Goal: Check status: Check status

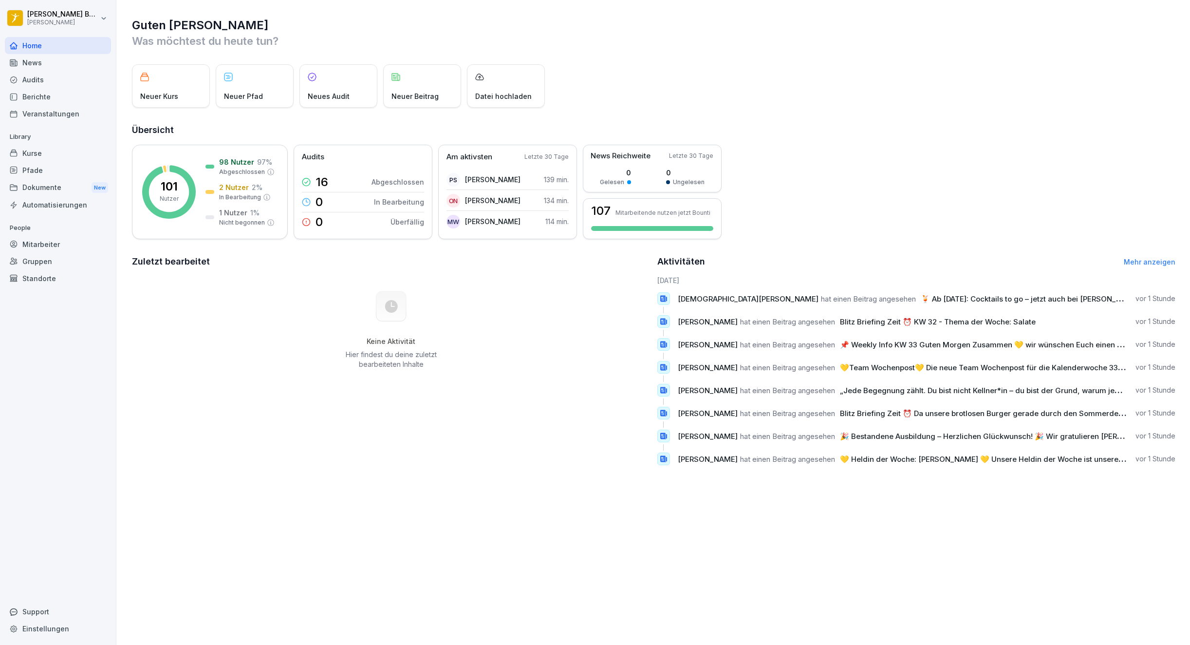
click at [1124, 261] on link "Mehr anzeigen" at bounding box center [1150, 262] width 52 height 8
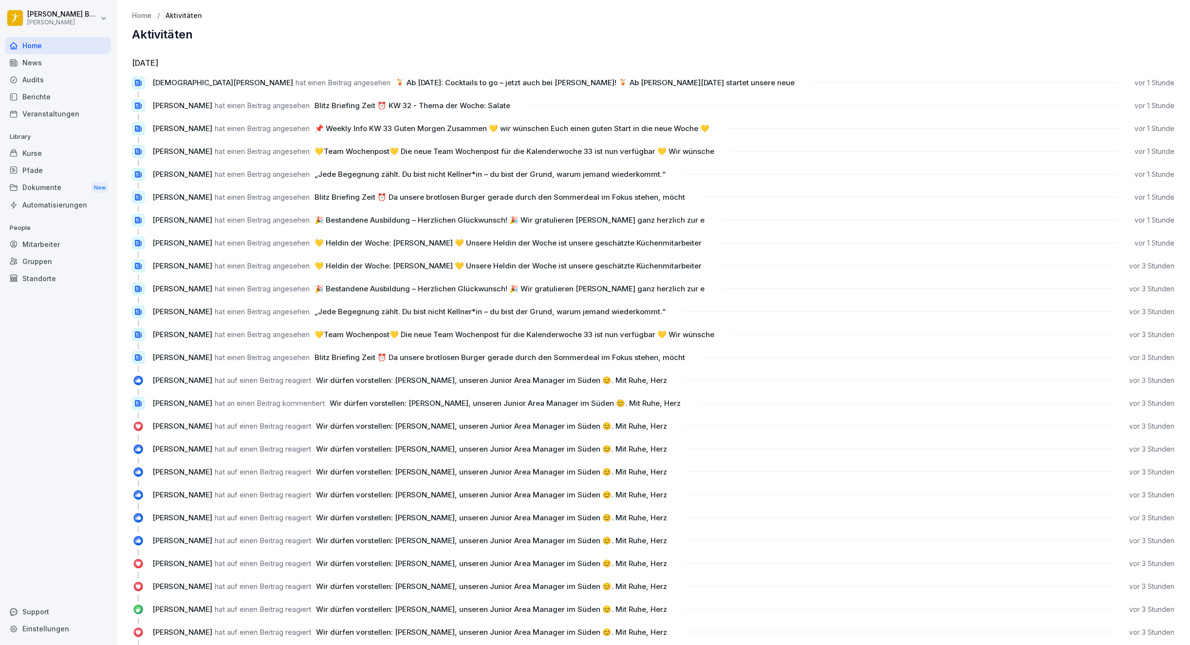
click at [147, 16] on p "Home" at bounding box center [141, 16] width 19 height 8
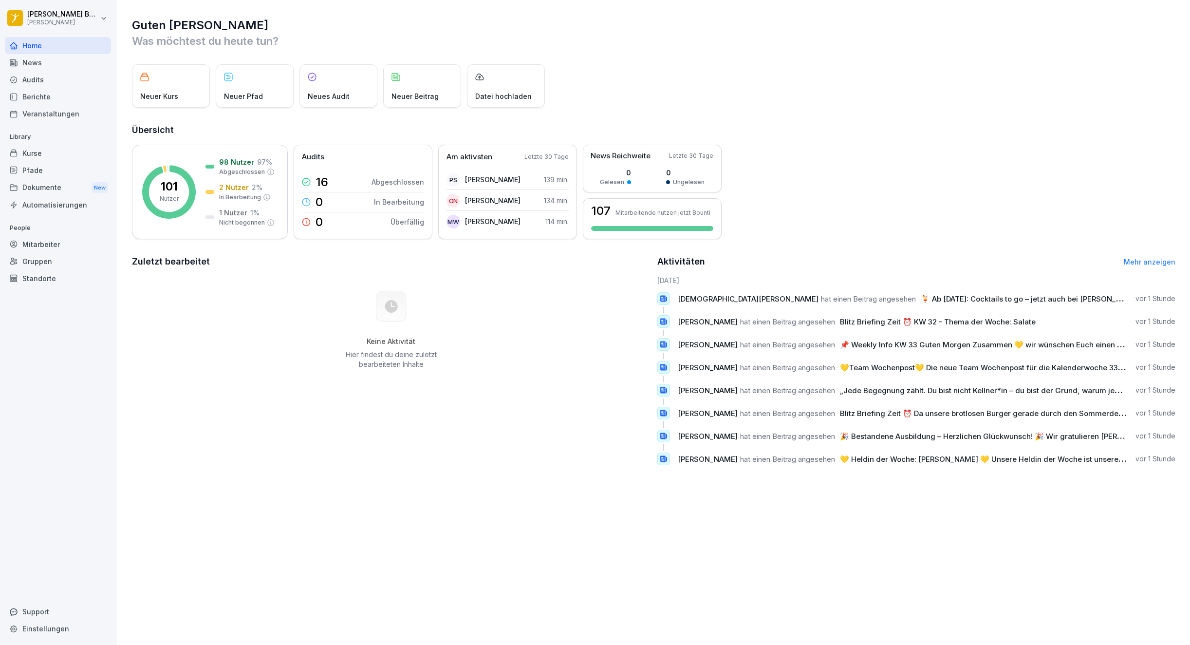
click at [29, 56] on div "News" at bounding box center [58, 62] width 106 height 17
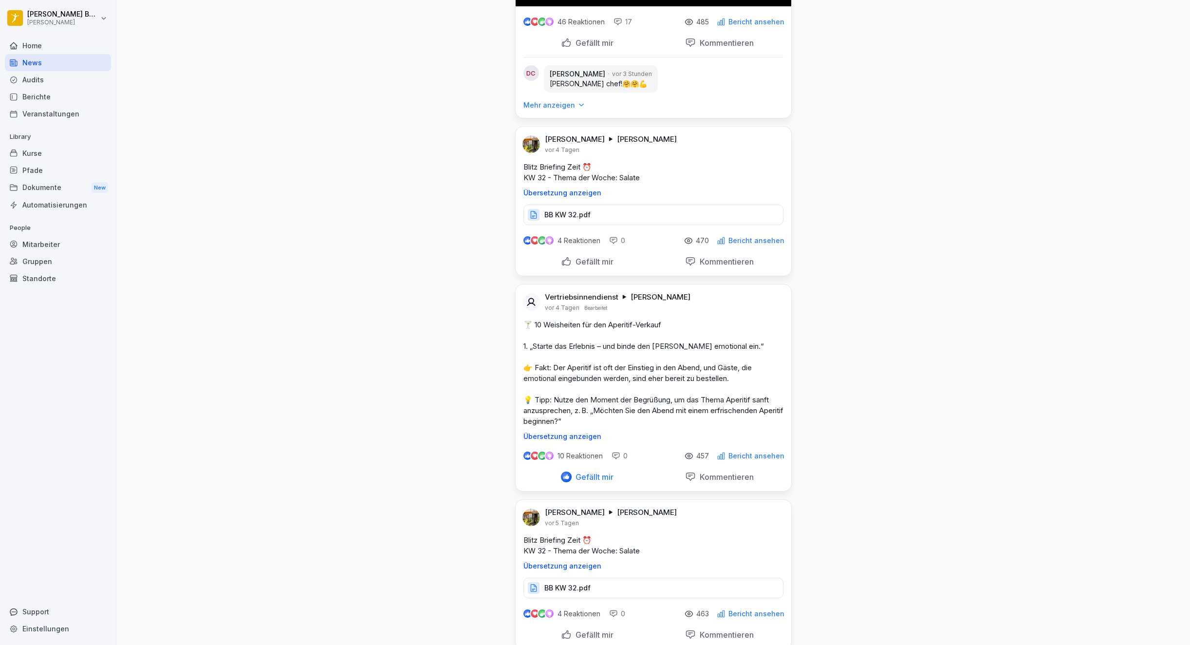
scroll to position [3164, 0]
click at [532, 111] on p "Mehr anzeigen" at bounding box center [549, 106] width 52 height 10
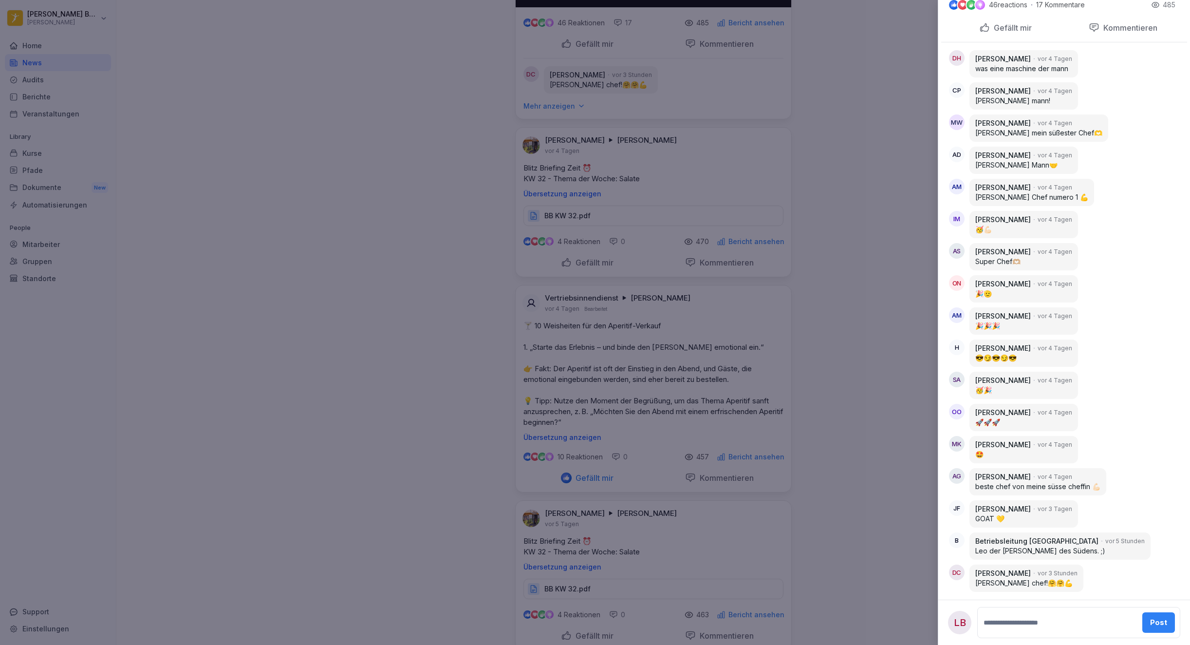
scroll to position [585, 0]
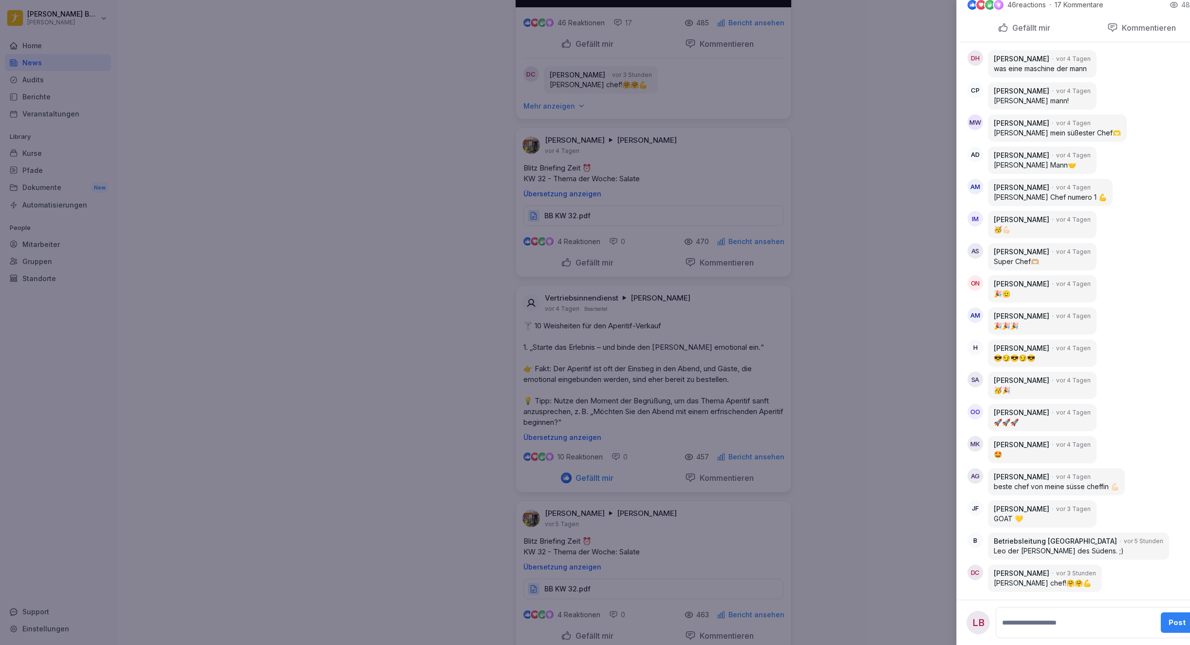
click at [315, 433] on div at bounding box center [595, 322] width 1190 height 645
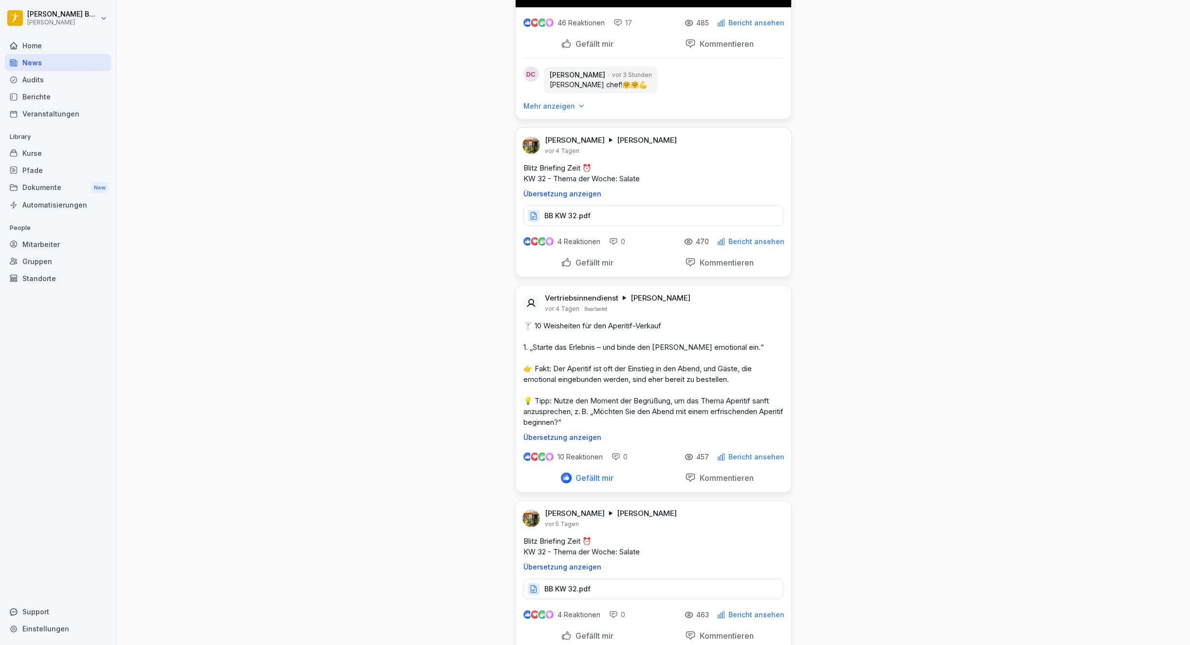
click at [32, 37] on div "Home" at bounding box center [58, 45] width 106 height 17
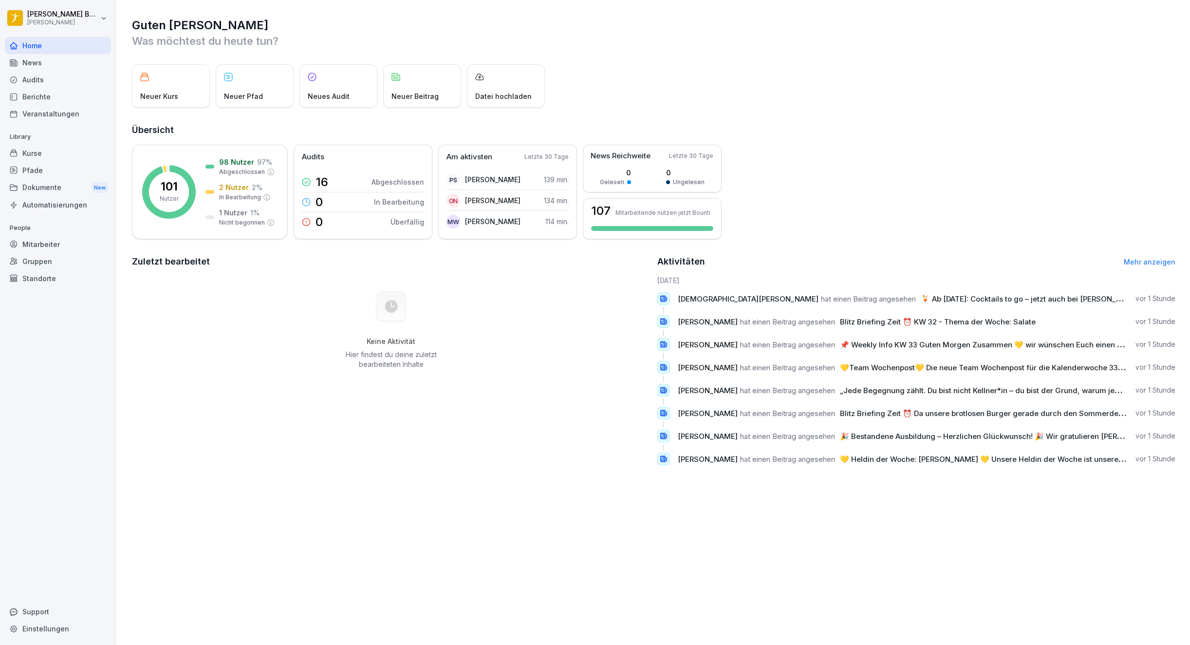
click at [58, 62] on div "News" at bounding box center [58, 62] width 106 height 17
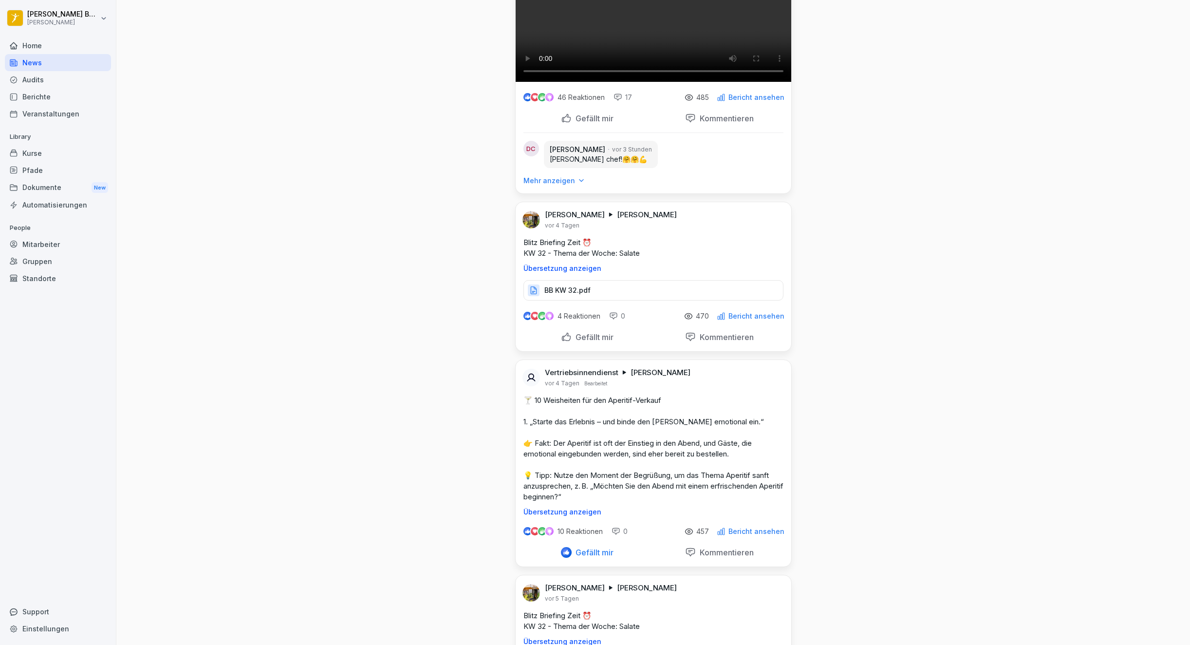
scroll to position [3093, 0]
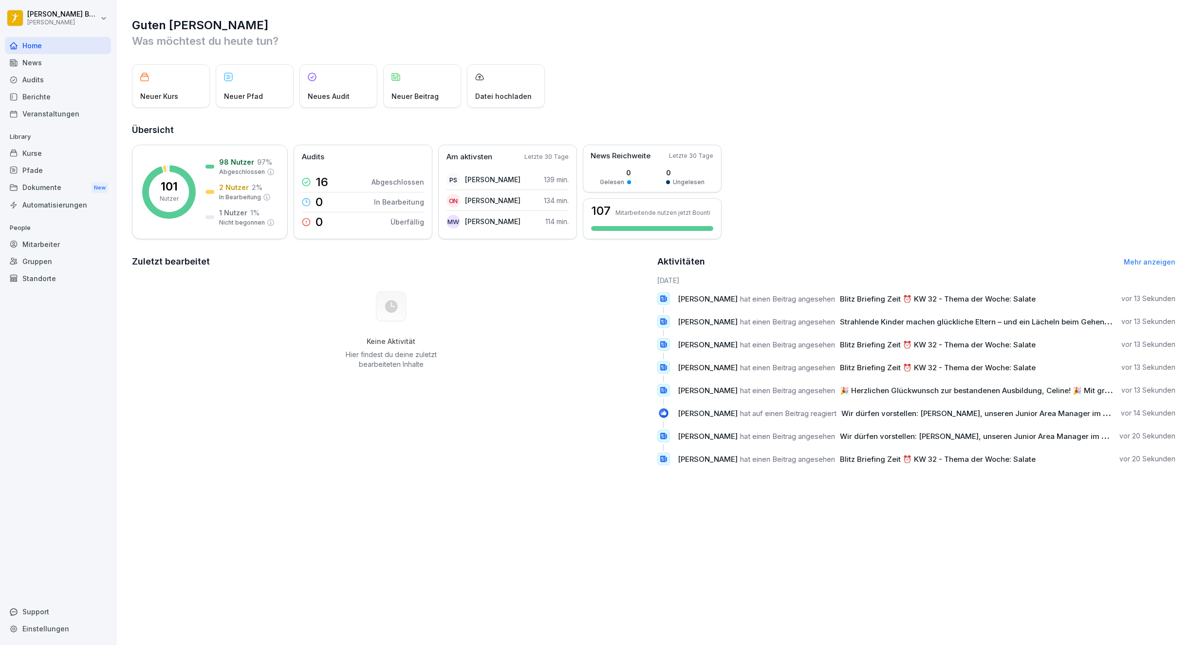
click at [1136, 264] on link "Mehr anzeigen" at bounding box center [1150, 262] width 52 height 8
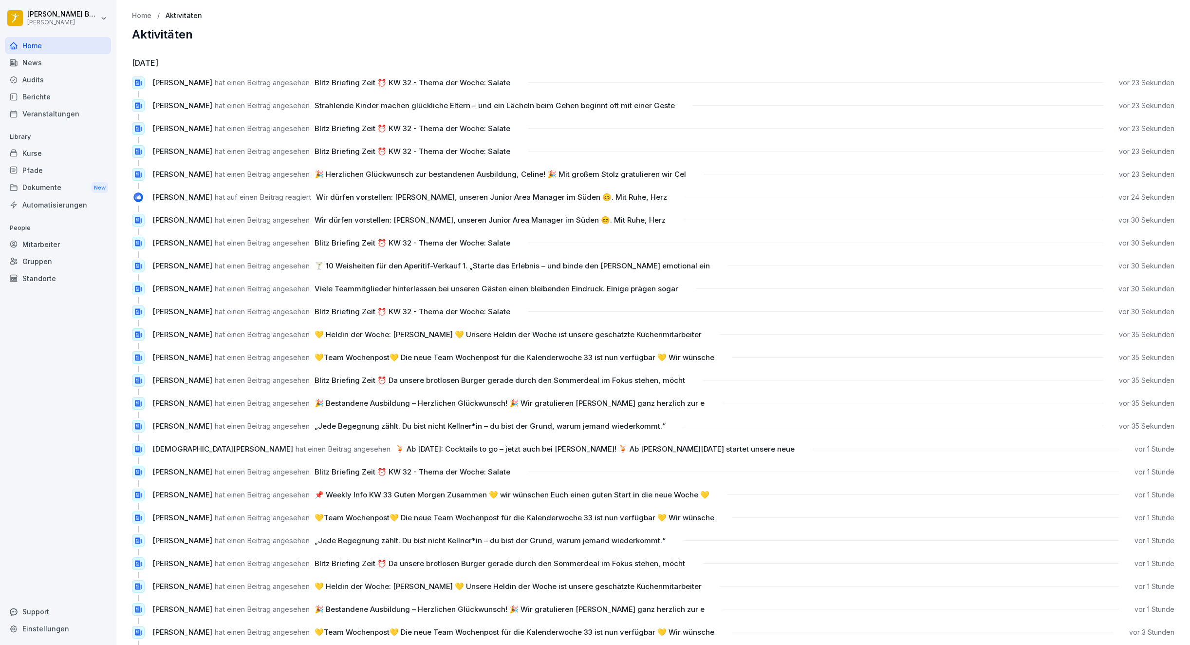
click at [57, 61] on div "News" at bounding box center [58, 62] width 106 height 17
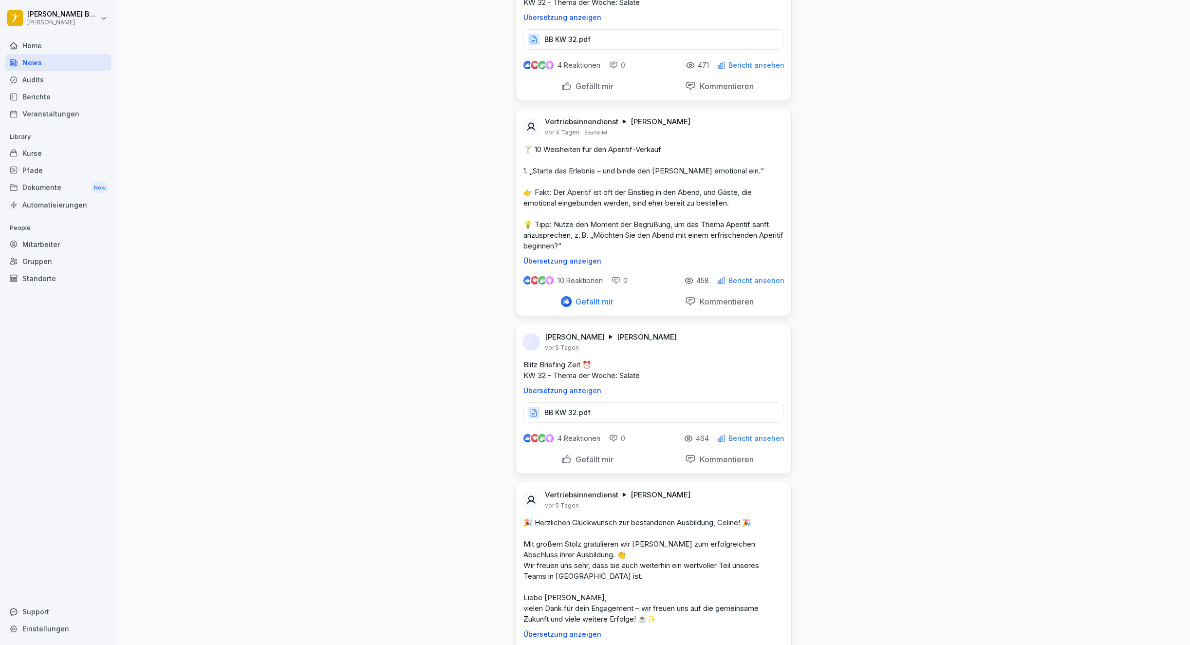
scroll to position [3340, 0]
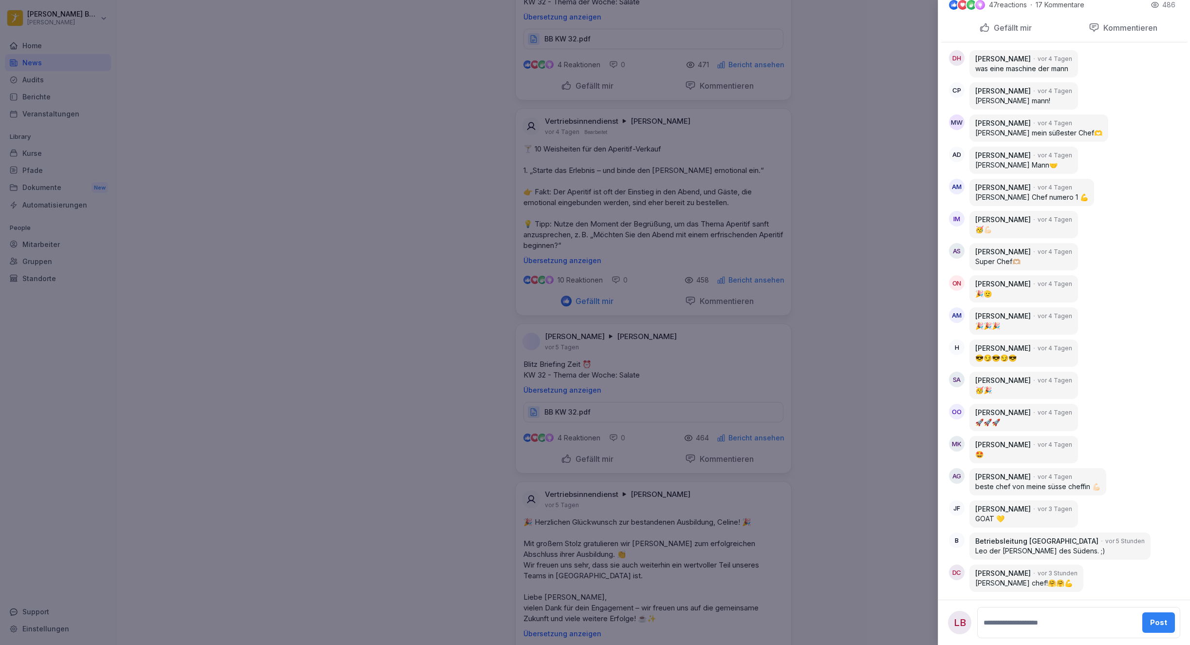
scroll to position [585, 0]
click at [874, 227] on div at bounding box center [595, 322] width 1190 height 645
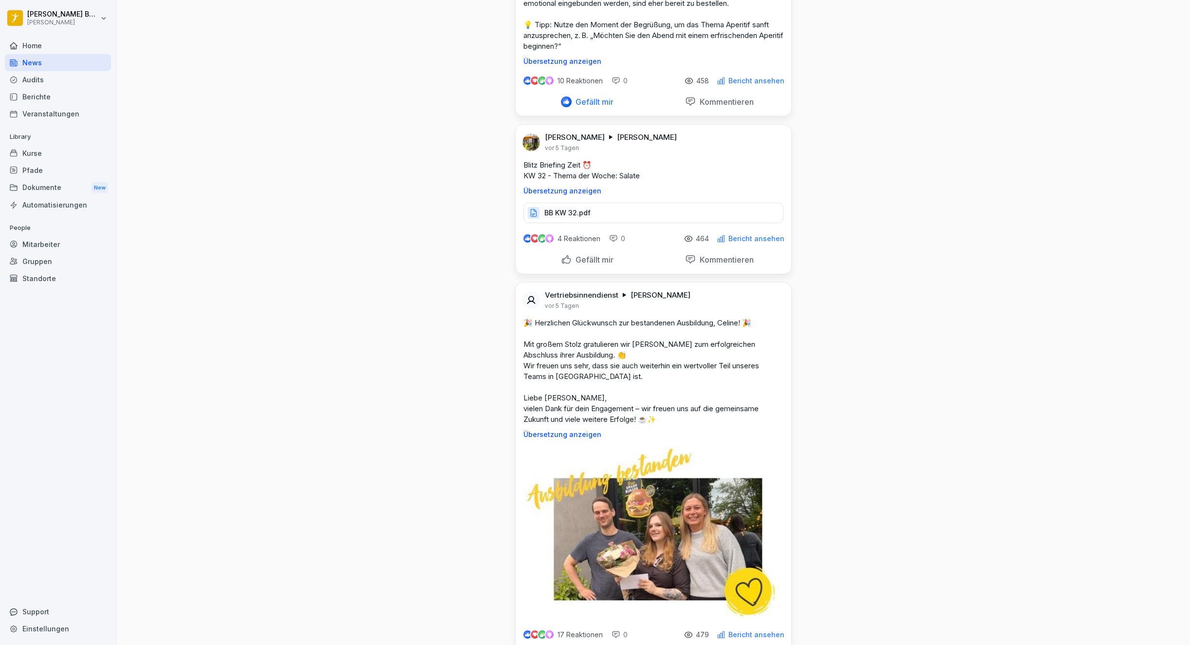
scroll to position [3512, 0]
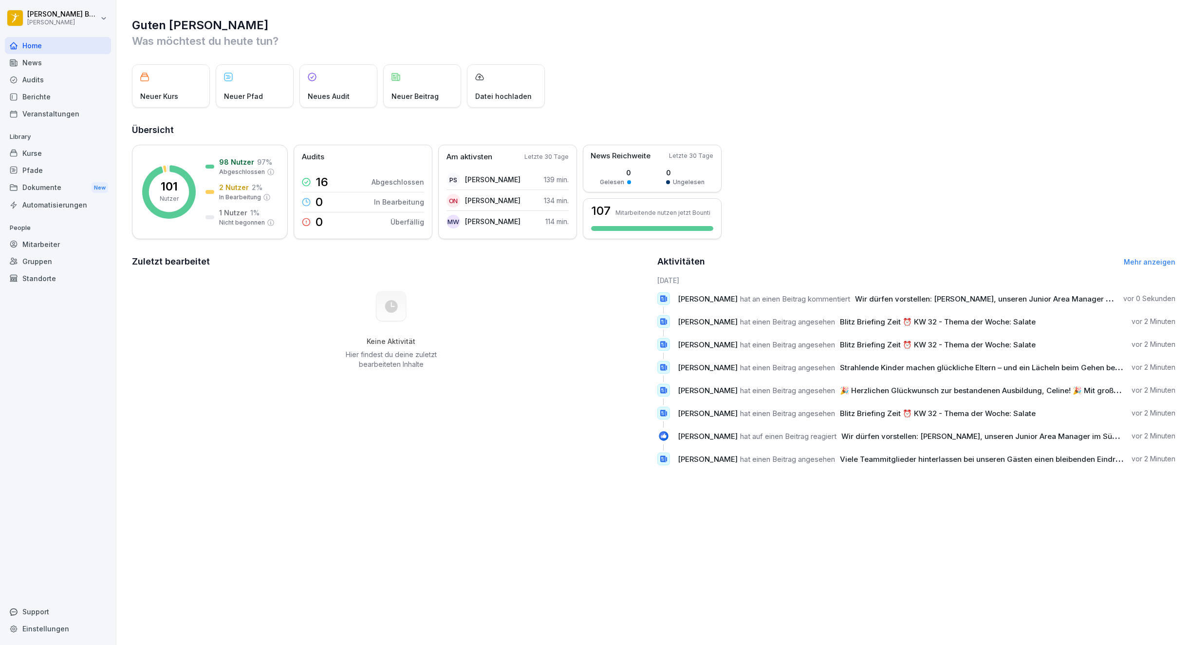
click at [47, 55] on div "News" at bounding box center [58, 62] width 106 height 17
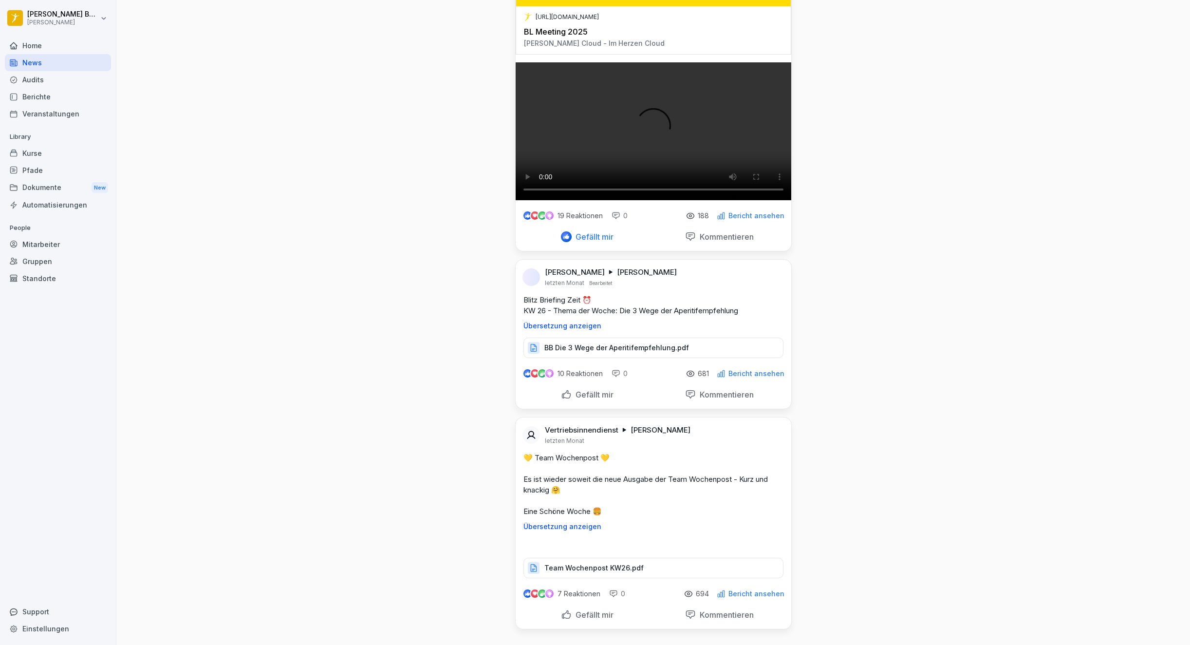
scroll to position [36949, 0]
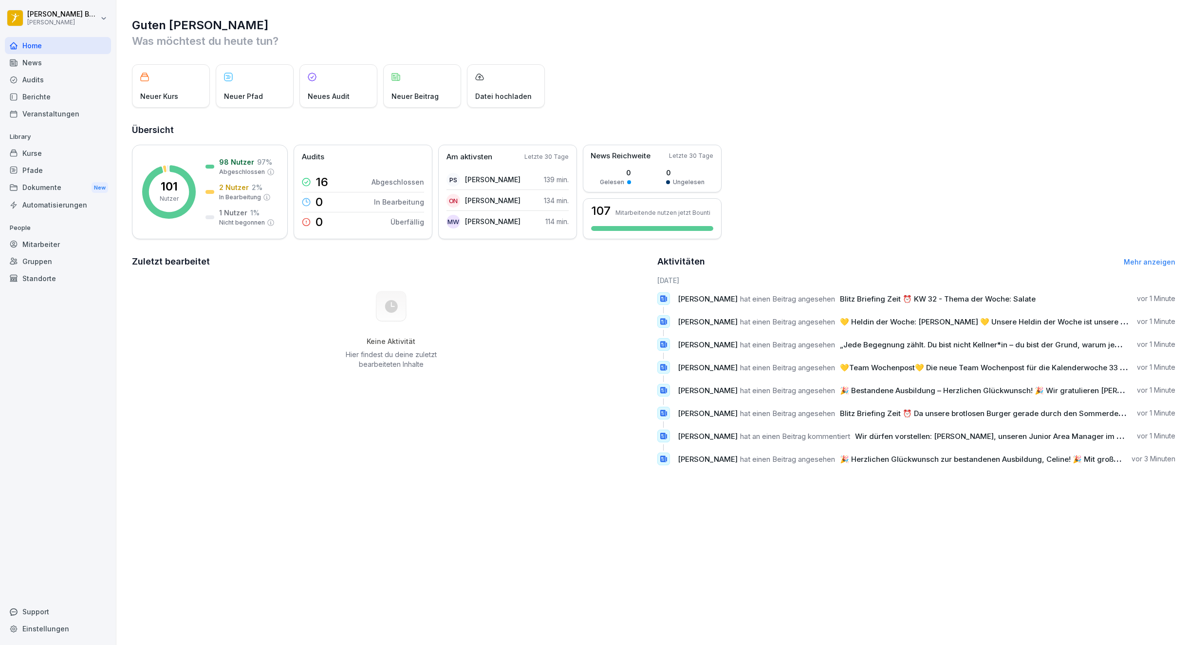
click at [32, 93] on div "Berichte" at bounding box center [58, 96] width 106 height 17
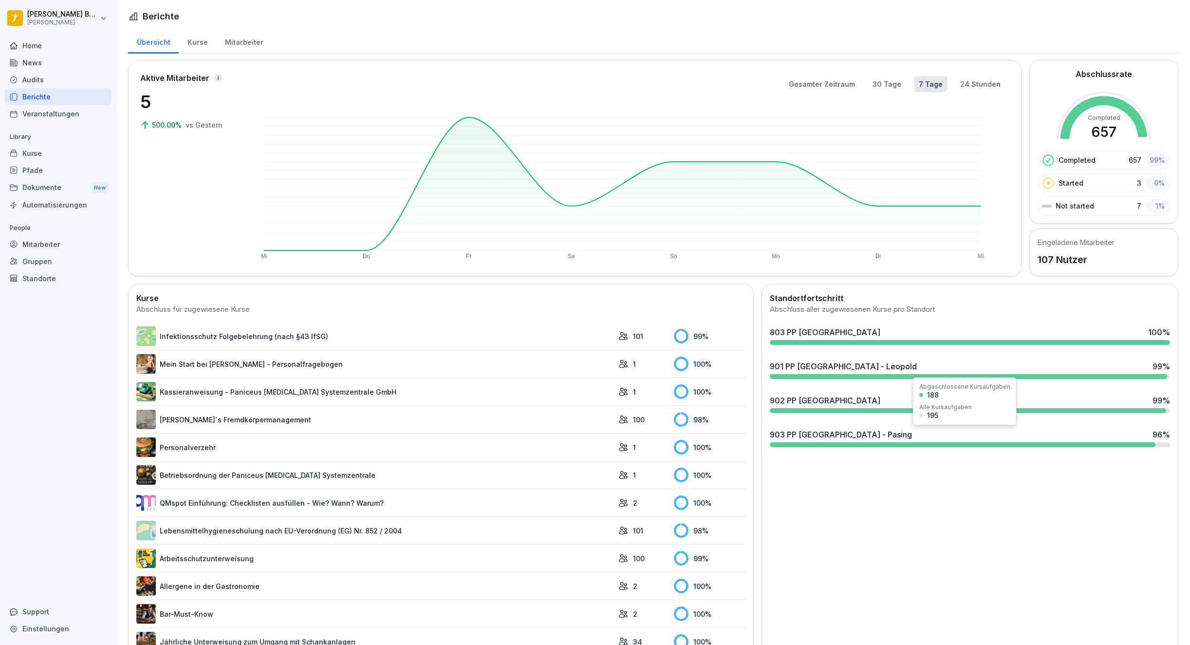
click at [797, 439] on div "903 PP München - Pasing" at bounding box center [841, 434] width 142 height 12
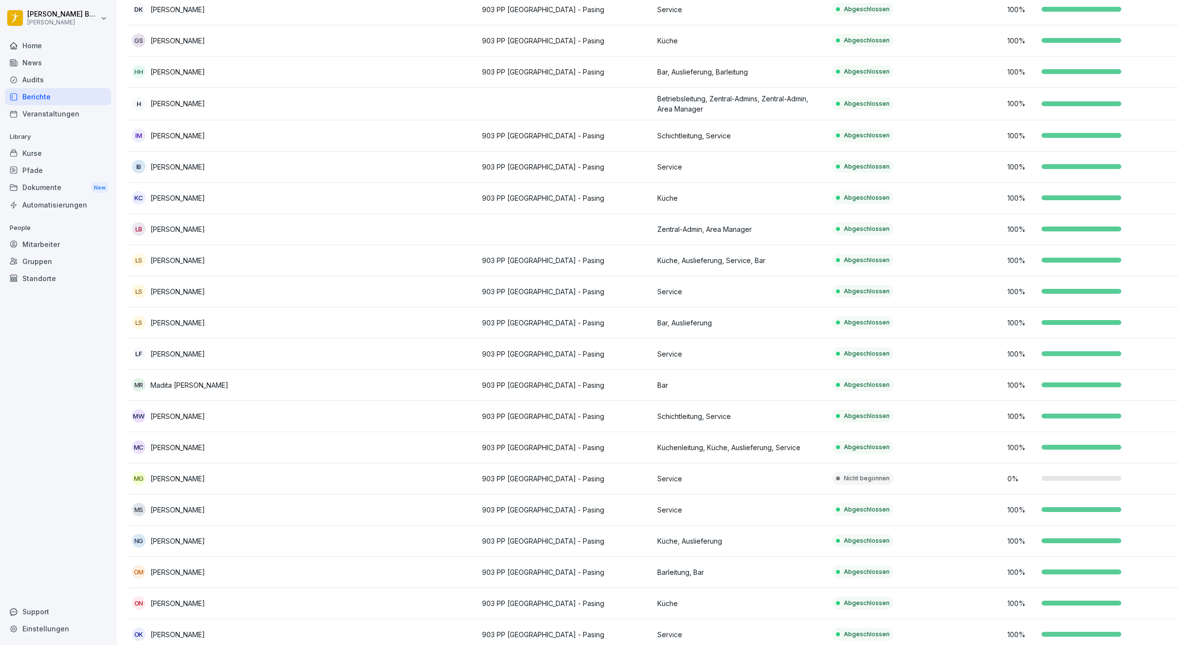
scroll to position [417, 0]
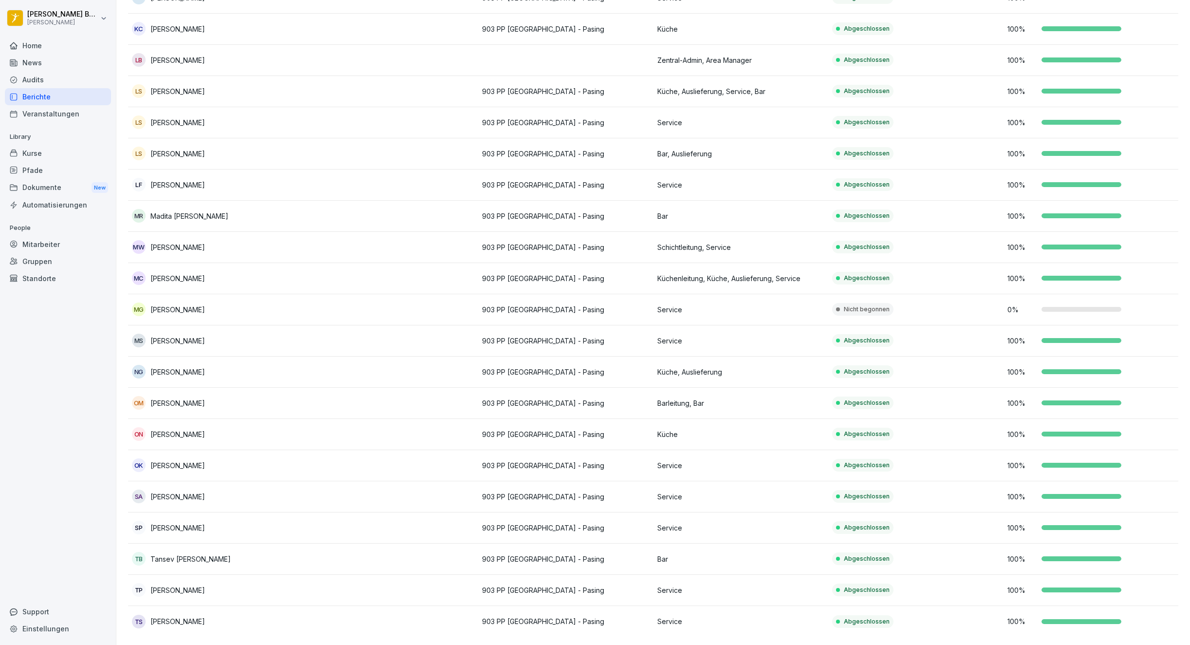
click at [529, 276] on td "903 PP München - Pasing" at bounding box center [565, 278] width 175 height 31
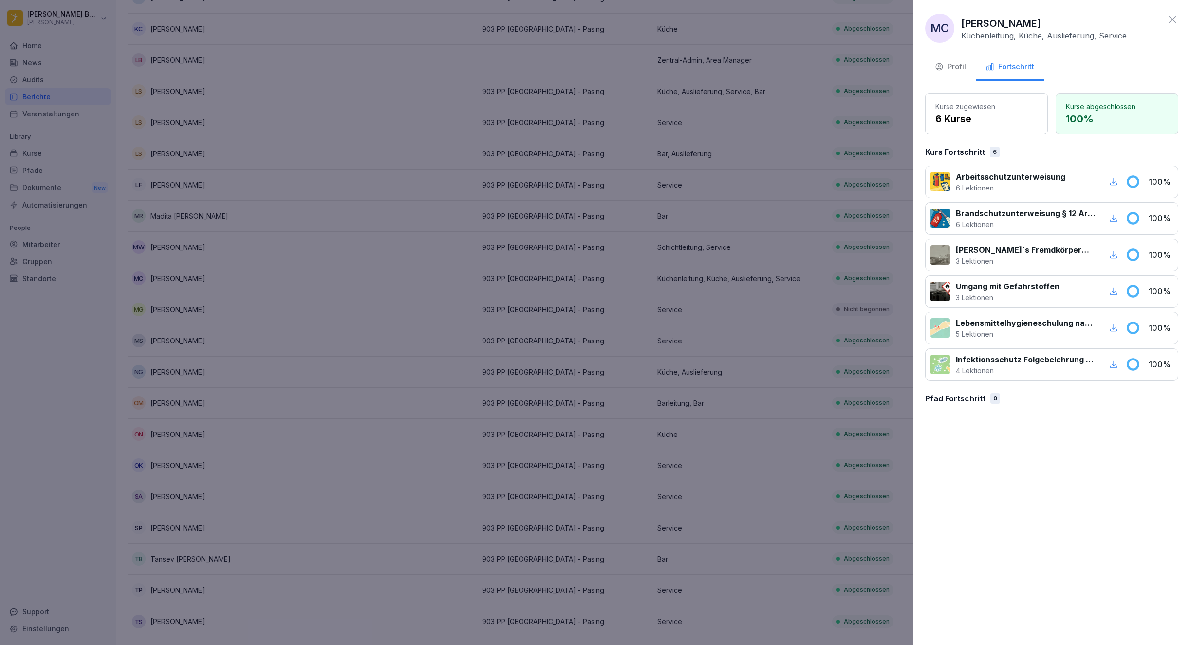
click at [528, 275] on div at bounding box center [595, 322] width 1190 height 645
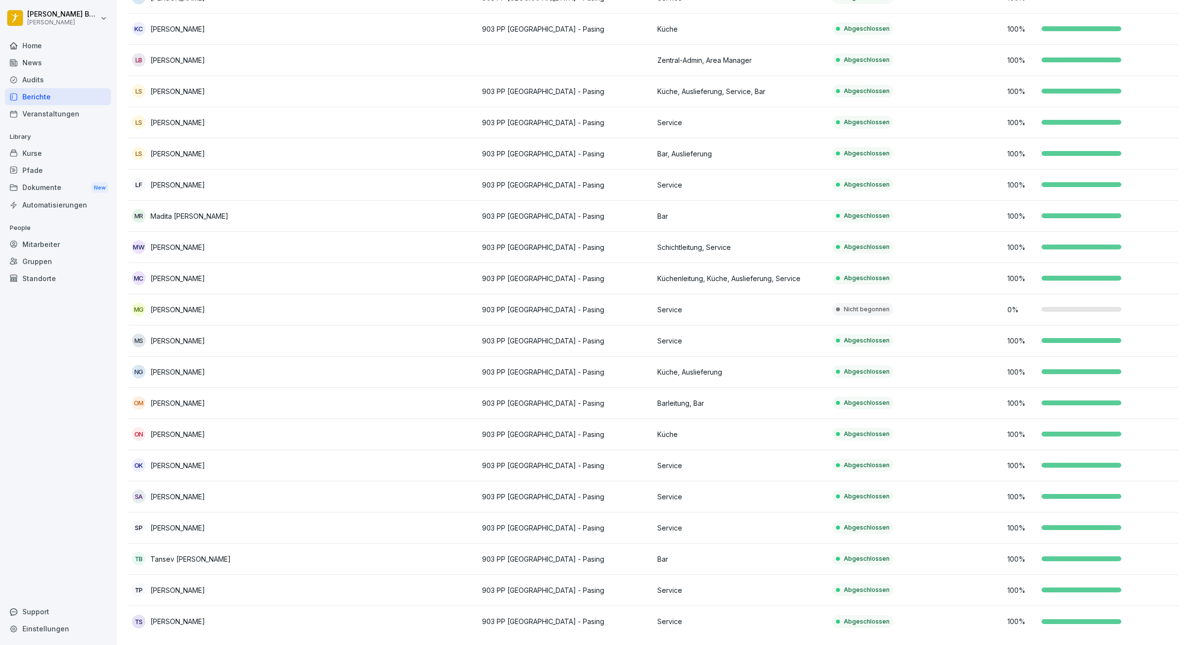
click at [48, 260] on div "Gruppen" at bounding box center [58, 261] width 106 height 17
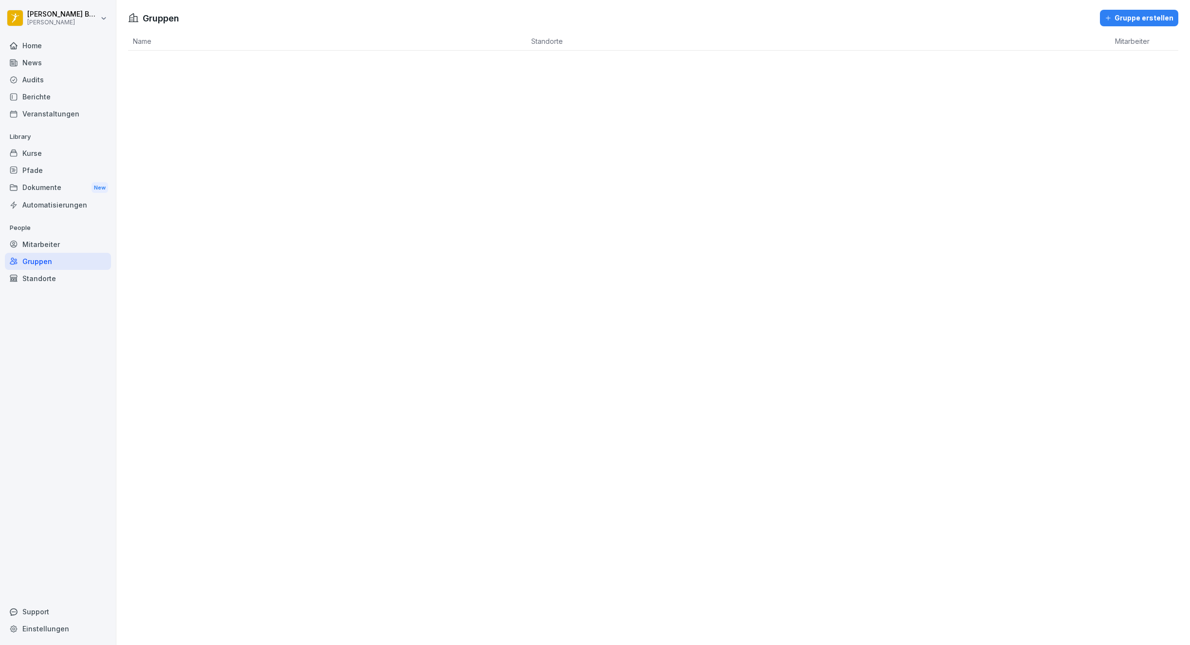
click at [48, 102] on div "Berichte" at bounding box center [58, 96] width 106 height 17
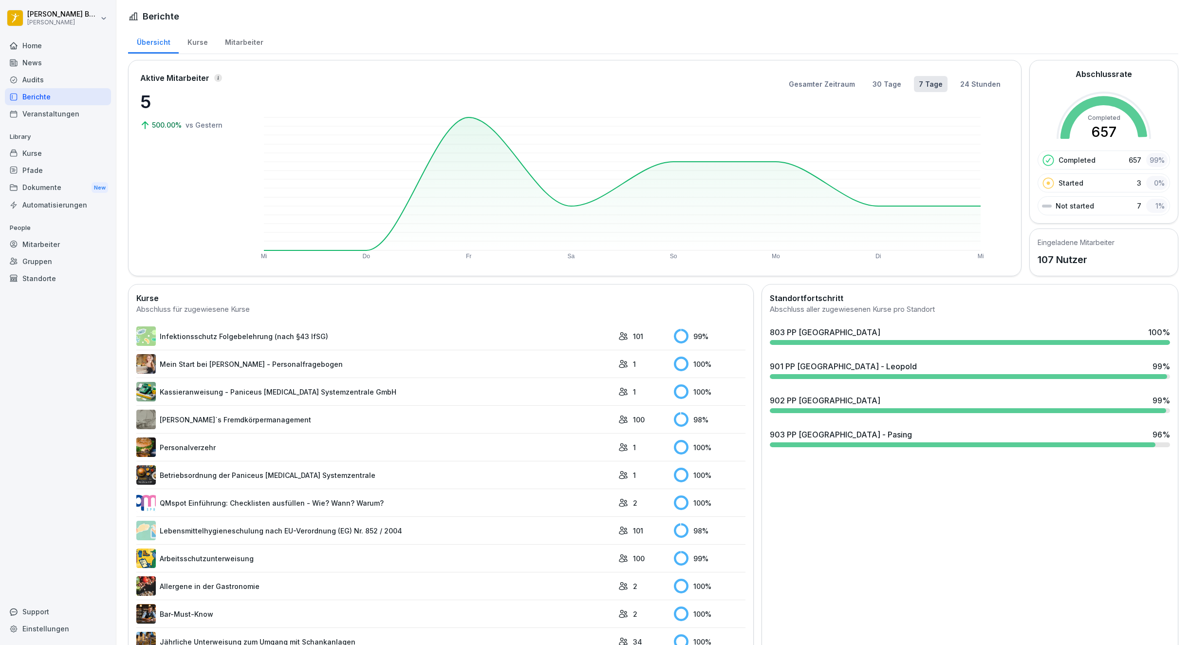
scroll to position [170, 0]
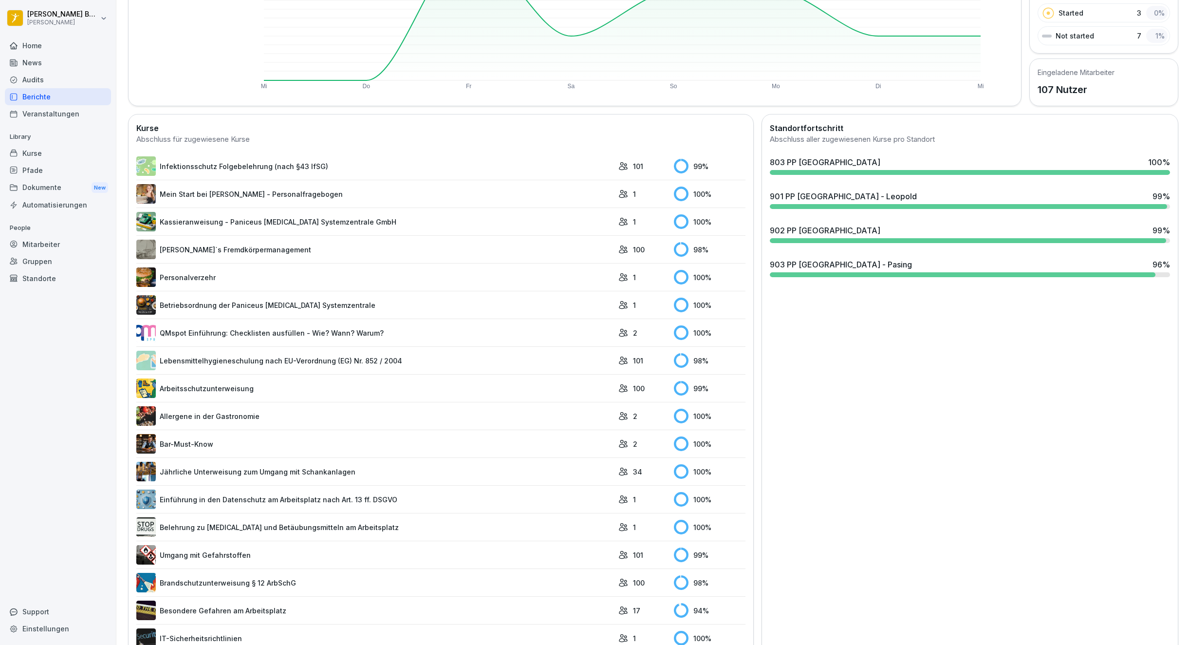
click at [271, 172] on link "Infektionsschutz Folgebelehrung (nach §43 IfSG)" at bounding box center [374, 165] width 477 height 19
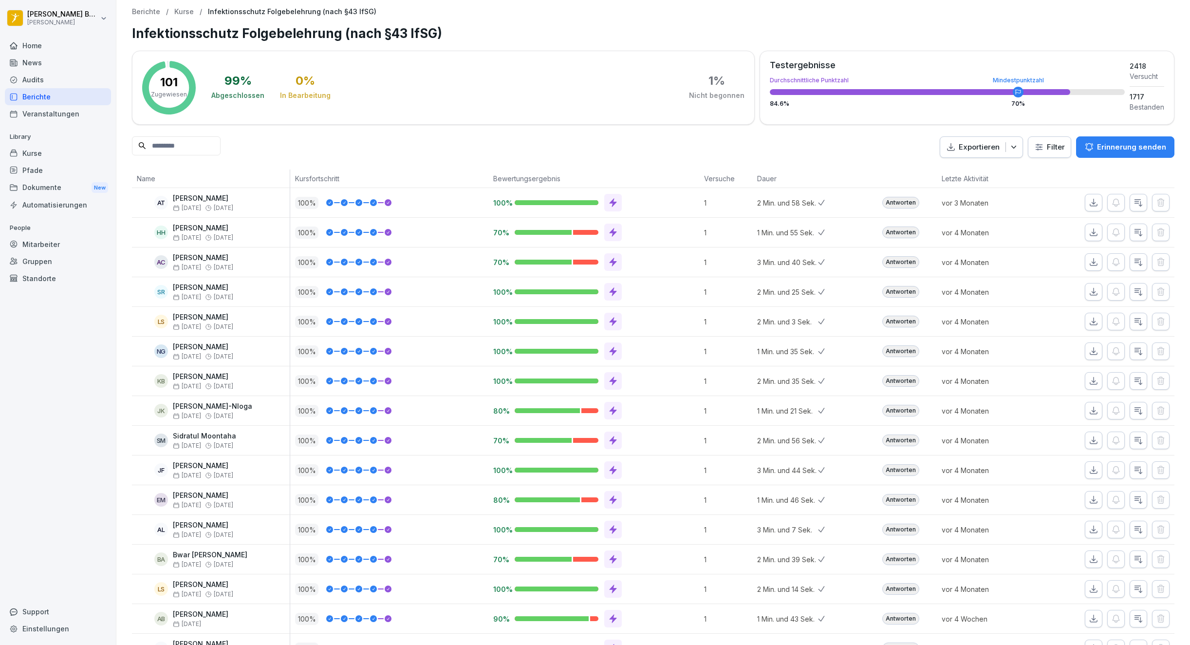
click at [182, 139] on input at bounding box center [176, 145] width 89 height 19
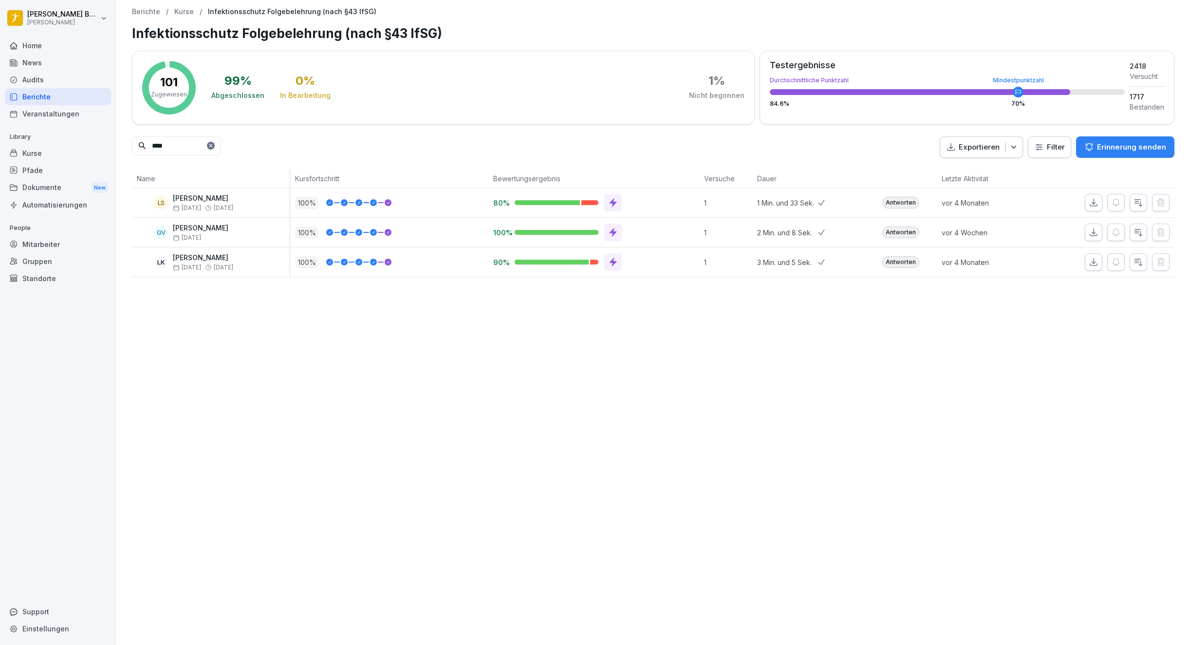
type input "****"
click at [41, 92] on div "Berichte" at bounding box center [58, 96] width 106 height 17
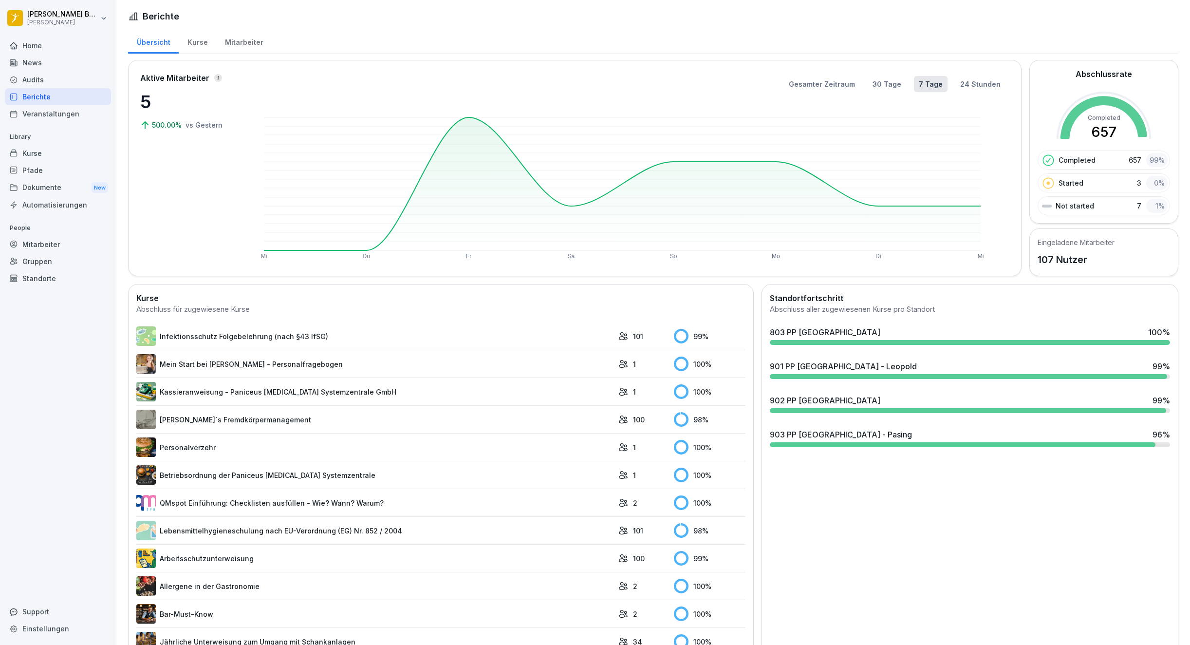
click at [287, 421] on link "Peter`s Fremdkörpermanagement" at bounding box center [374, 418] width 477 height 19
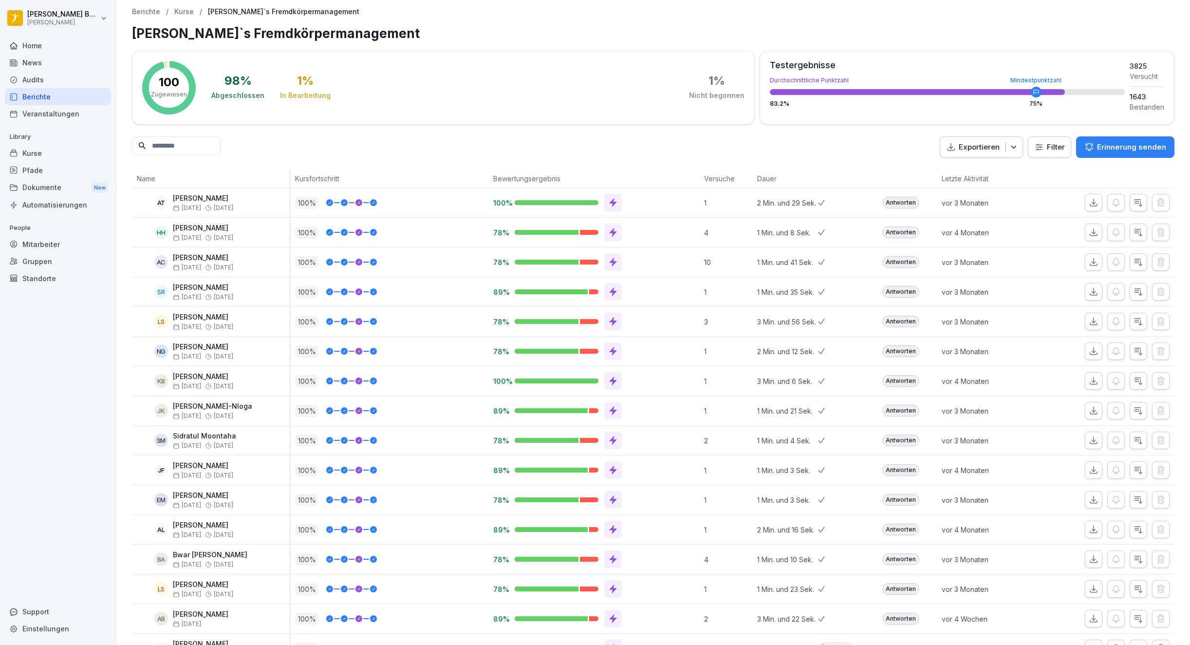
click at [164, 143] on input at bounding box center [176, 145] width 89 height 19
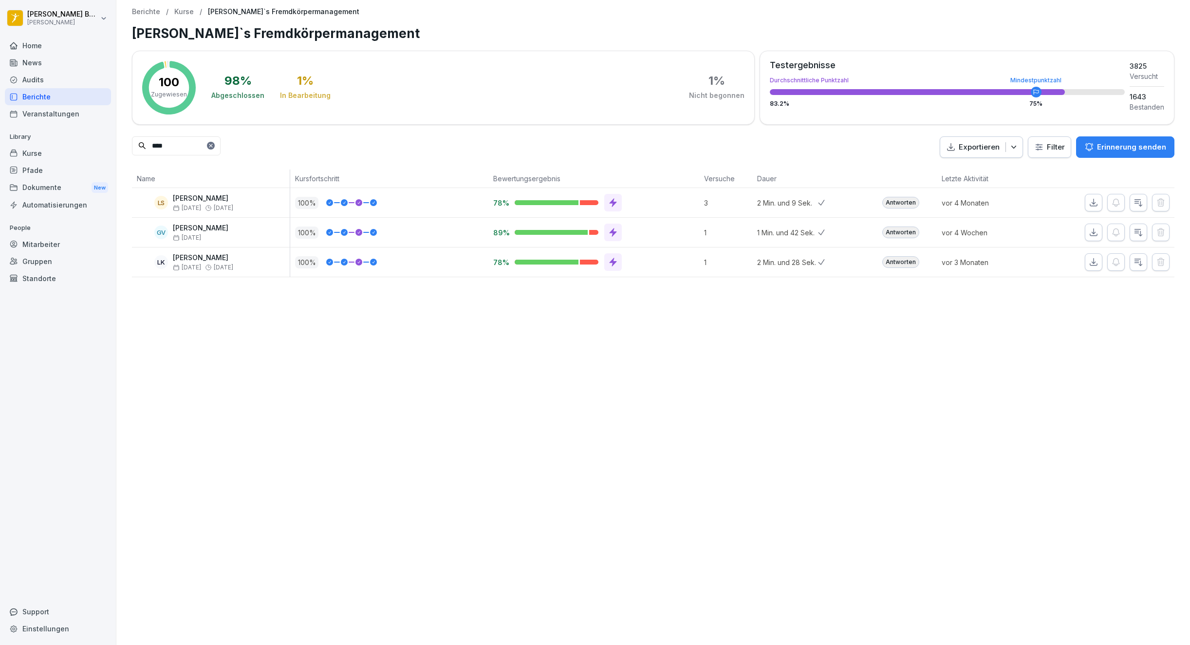
type input "****"
click at [55, 96] on div "Berichte" at bounding box center [58, 96] width 106 height 17
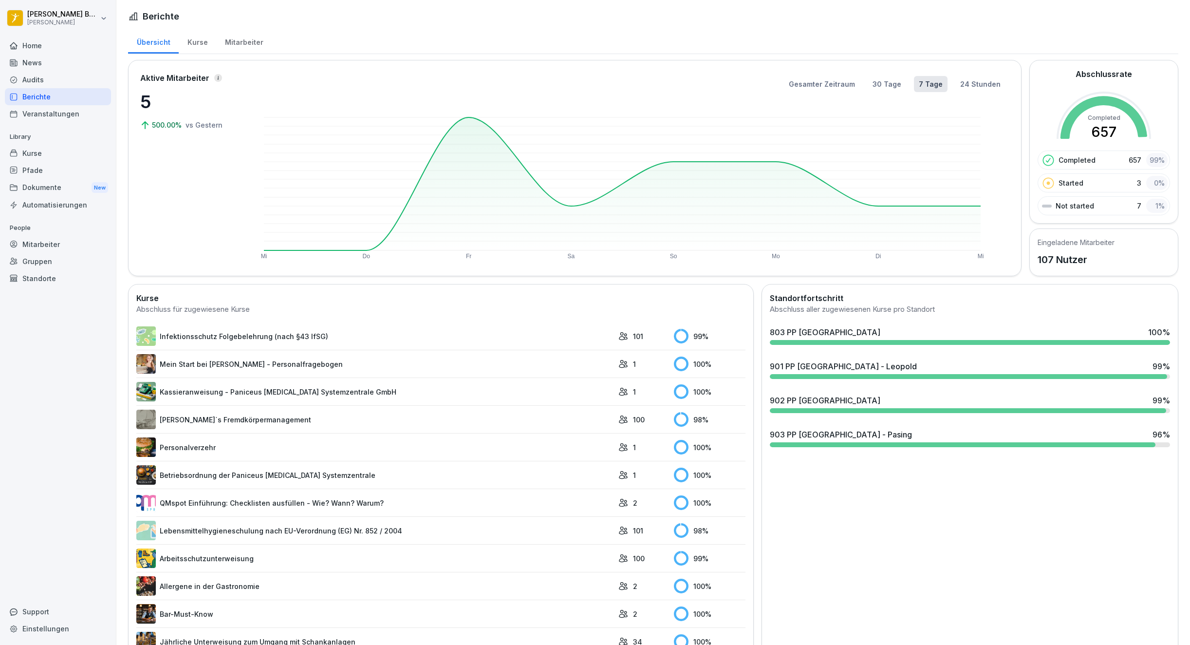
click at [305, 539] on link "Lebensmittelhygieneschulung nach EU-Verordnung (EG) Nr. 852 / 2004" at bounding box center [374, 529] width 477 height 19
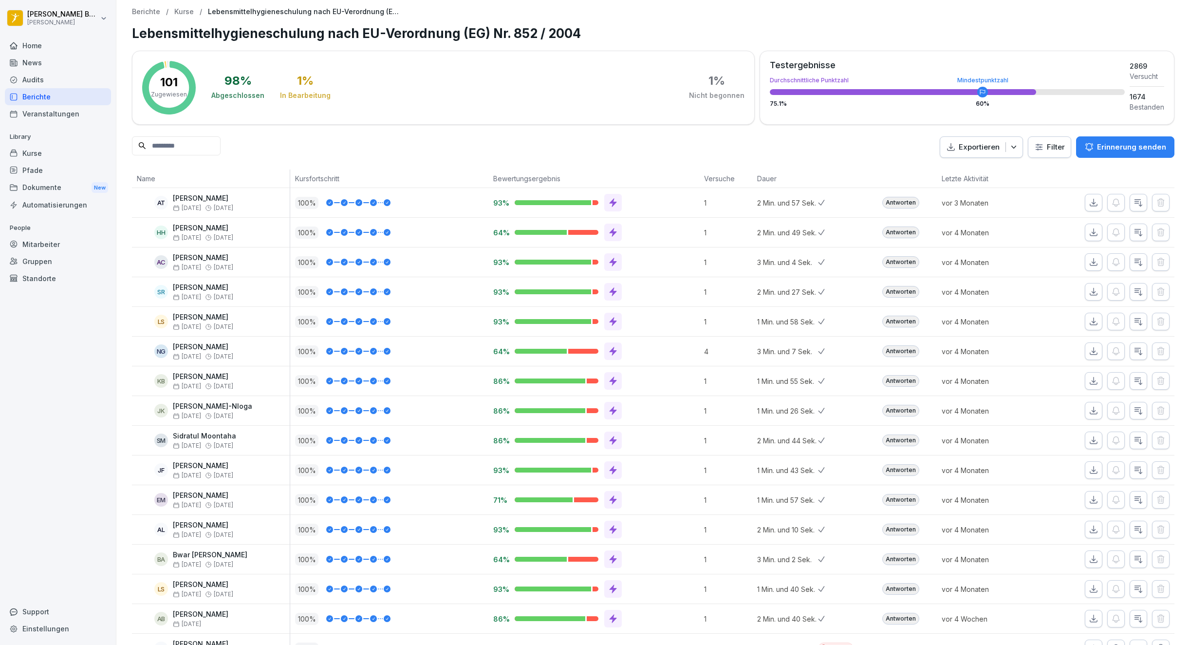
click at [221, 149] on input at bounding box center [176, 145] width 89 height 19
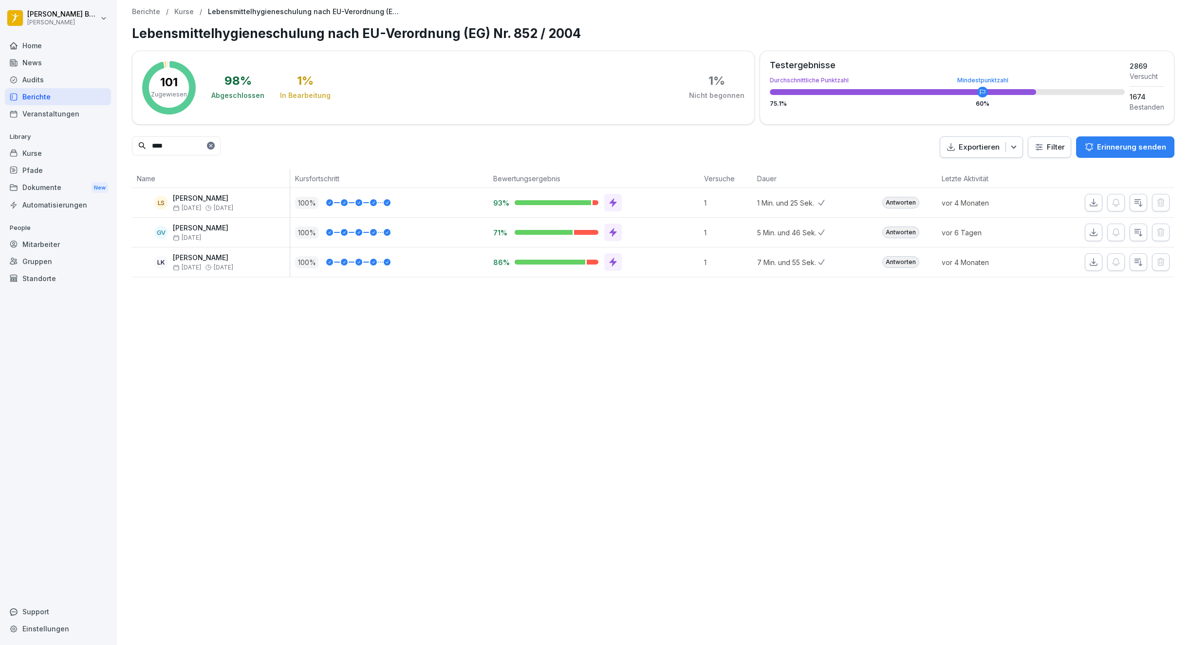
type input "****"
click at [49, 99] on div "Berichte" at bounding box center [58, 96] width 106 height 17
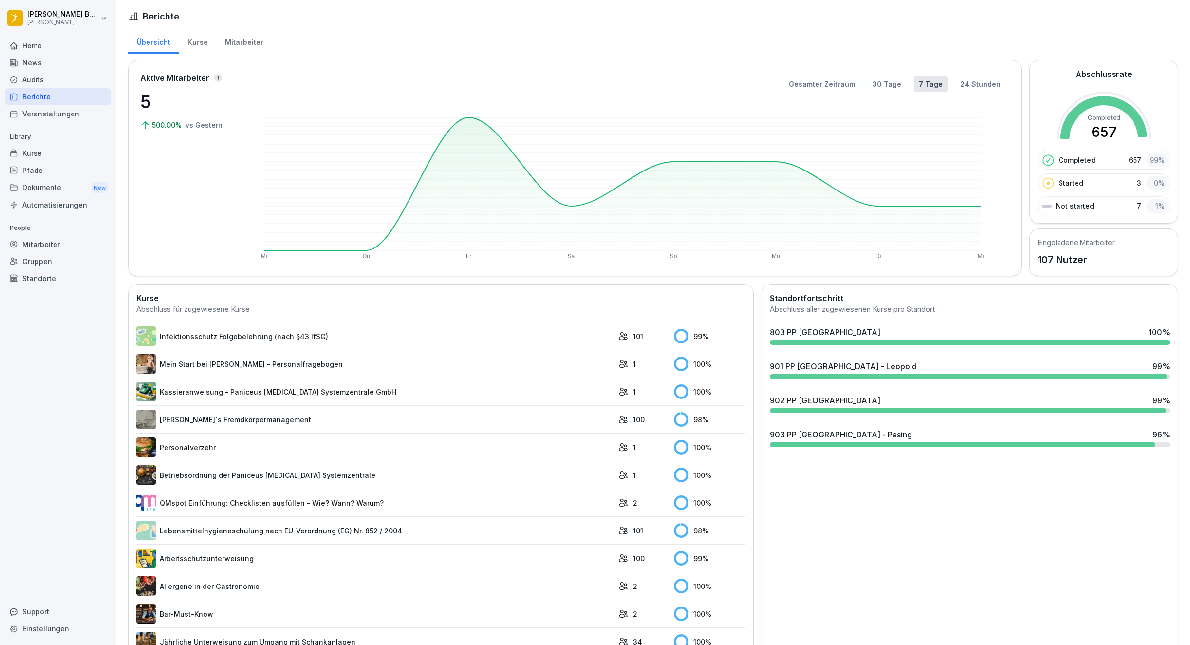
scroll to position [206, 0]
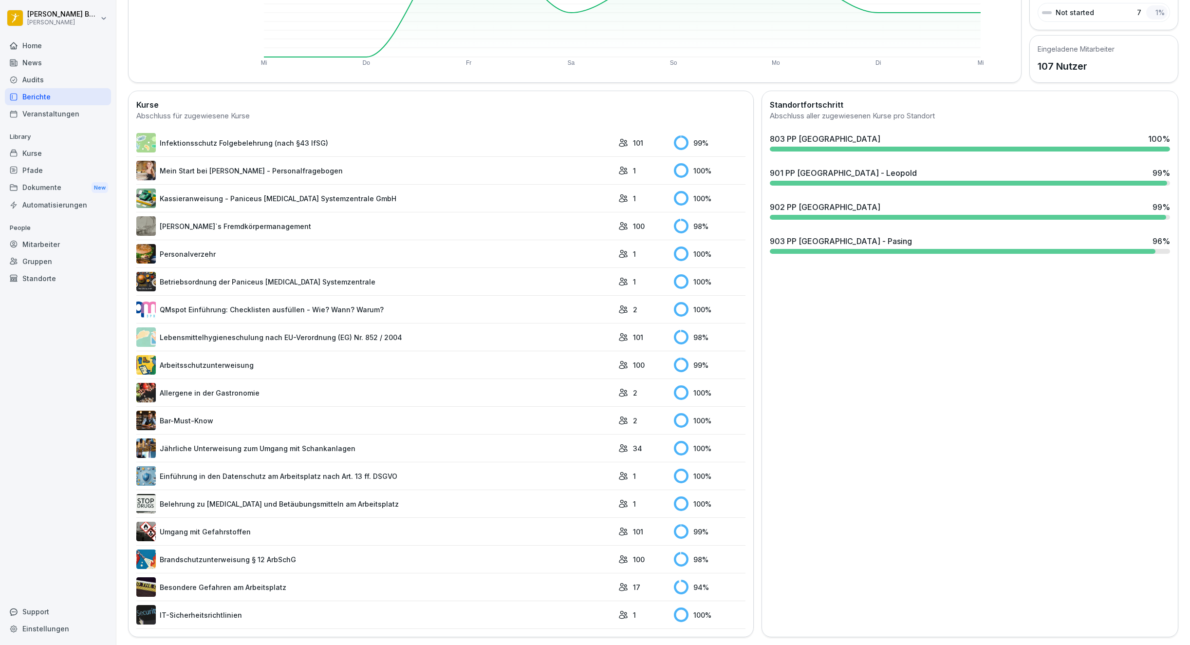
click at [246, 438] on link "Jährliche Unterweisung zum Umgang mit Schankanlagen" at bounding box center [374, 447] width 477 height 19
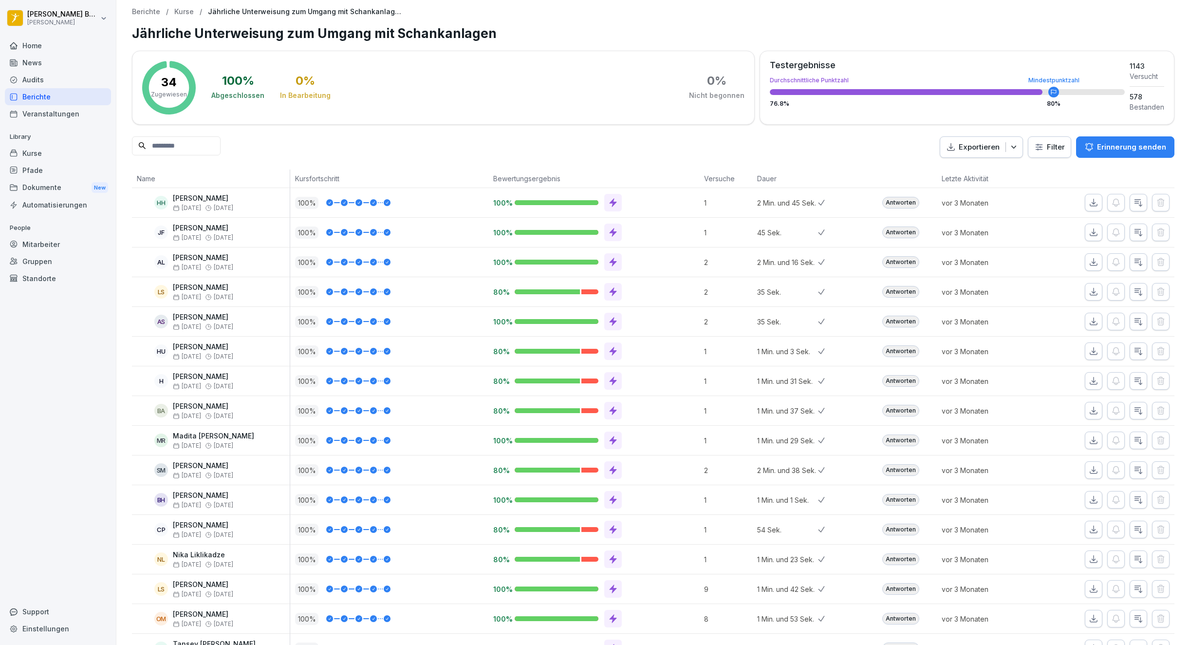
click at [190, 148] on input at bounding box center [176, 145] width 89 height 19
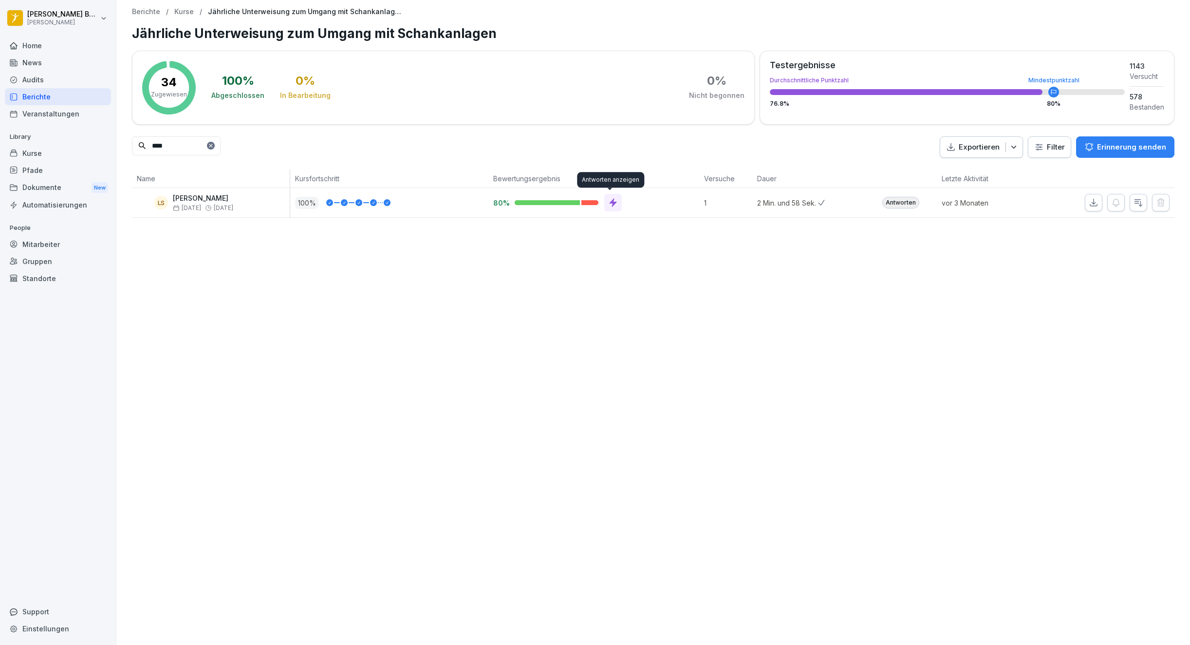
type input "****"
click at [604, 200] on div at bounding box center [613, 203] width 18 height 18
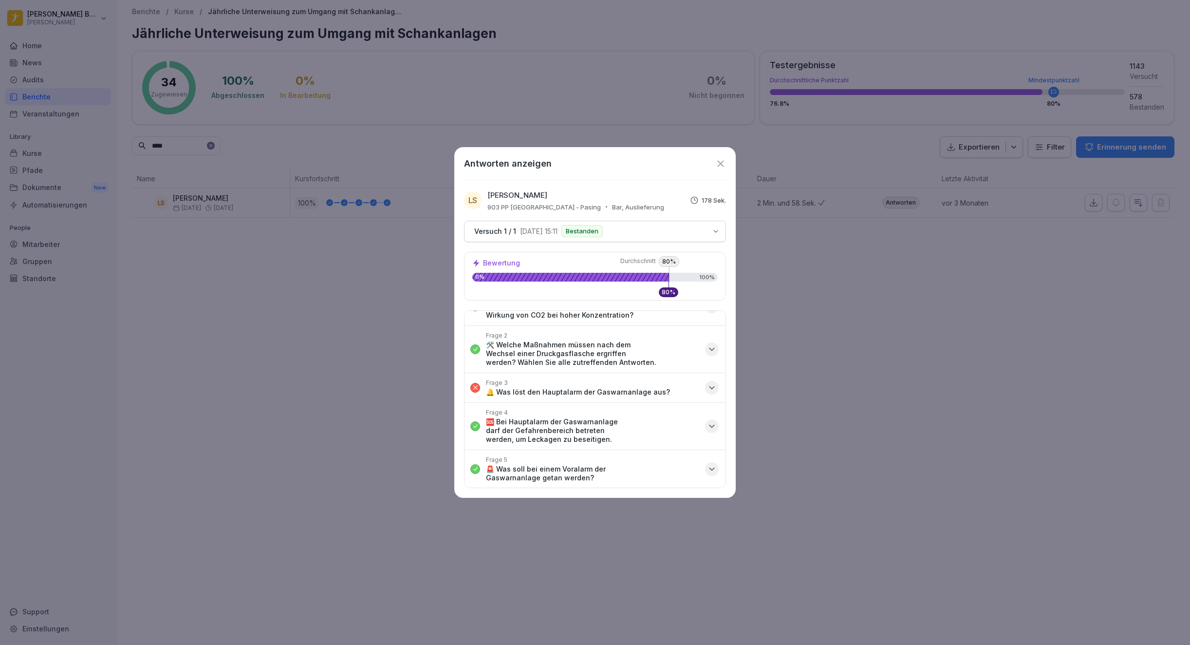
scroll to position [24, 0]
click at [707, 387] on icon "button" at bounding box center [712, 388] width 10 height 10
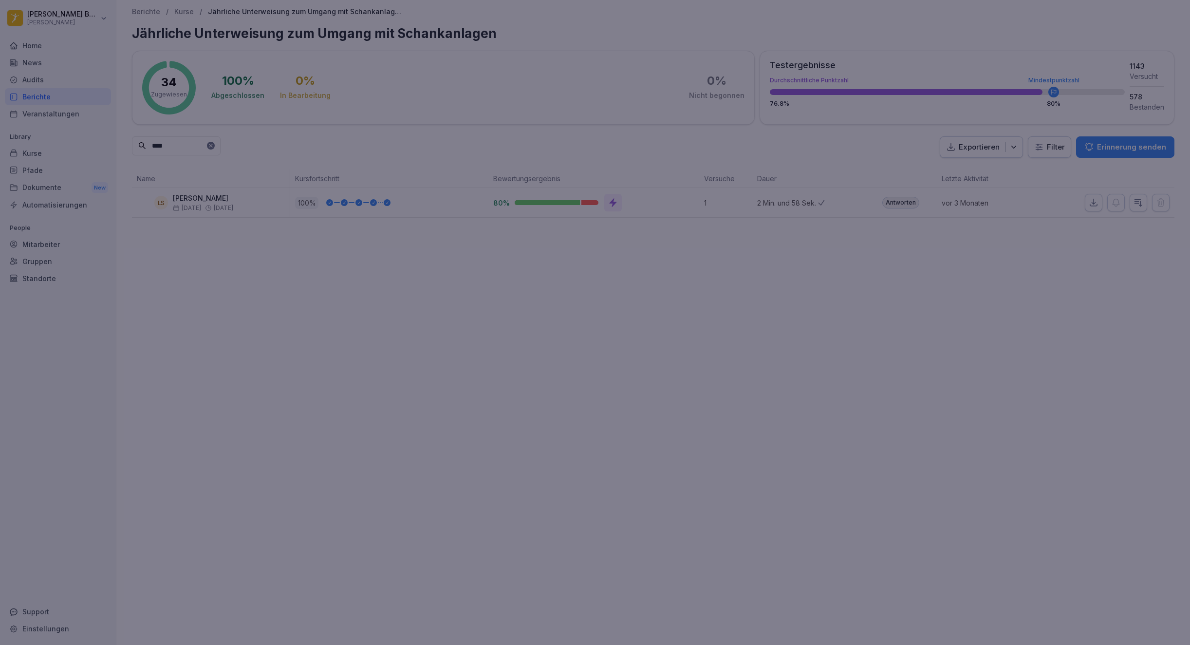
click at [412, 373] on div at bounding box center [595, 322] width 1190 height 645
